Goal: Transaction & Acquisition: Purchase product/service

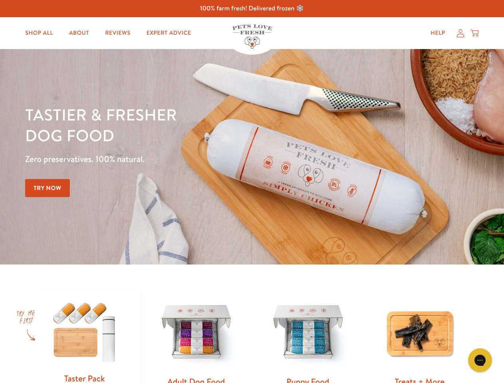
click at [252, 191] on div "Tastier & fresher dog food Zero preservatives. 100% natural. Try Now" at bounding box center [176, 156] width 302 height 105
click at [480, 360] on icon "Gorgias live chat" at bounding box center [480, 360] width 8 height 8
